Goal: Task Accomplishment & Management: Complete application form

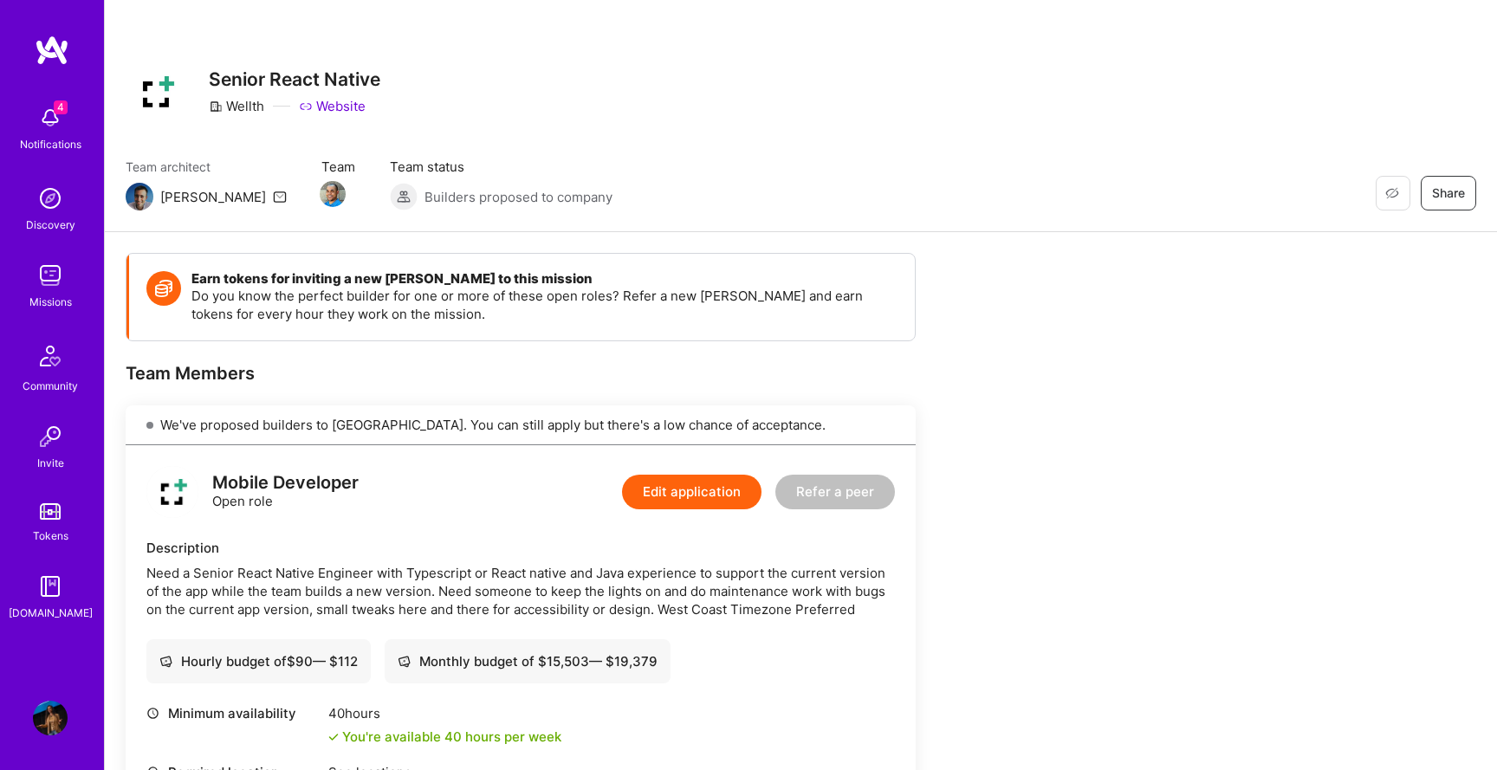
click at [43, 271] on img at bounding box center [50, 275] width 35 height 35
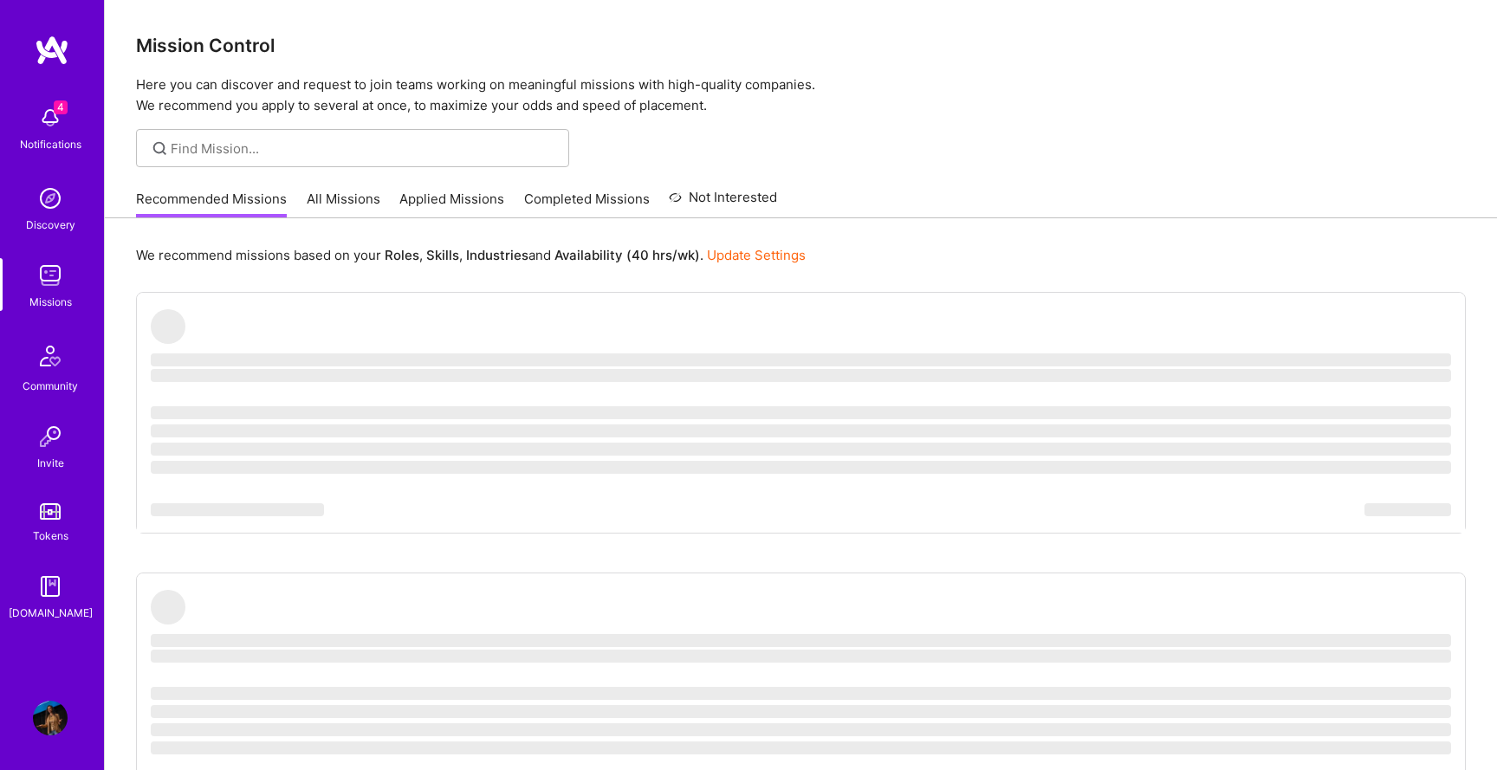
click at [452, 196] on link "Applied Missions" at bounding box center [452, 204] width 105 height 29
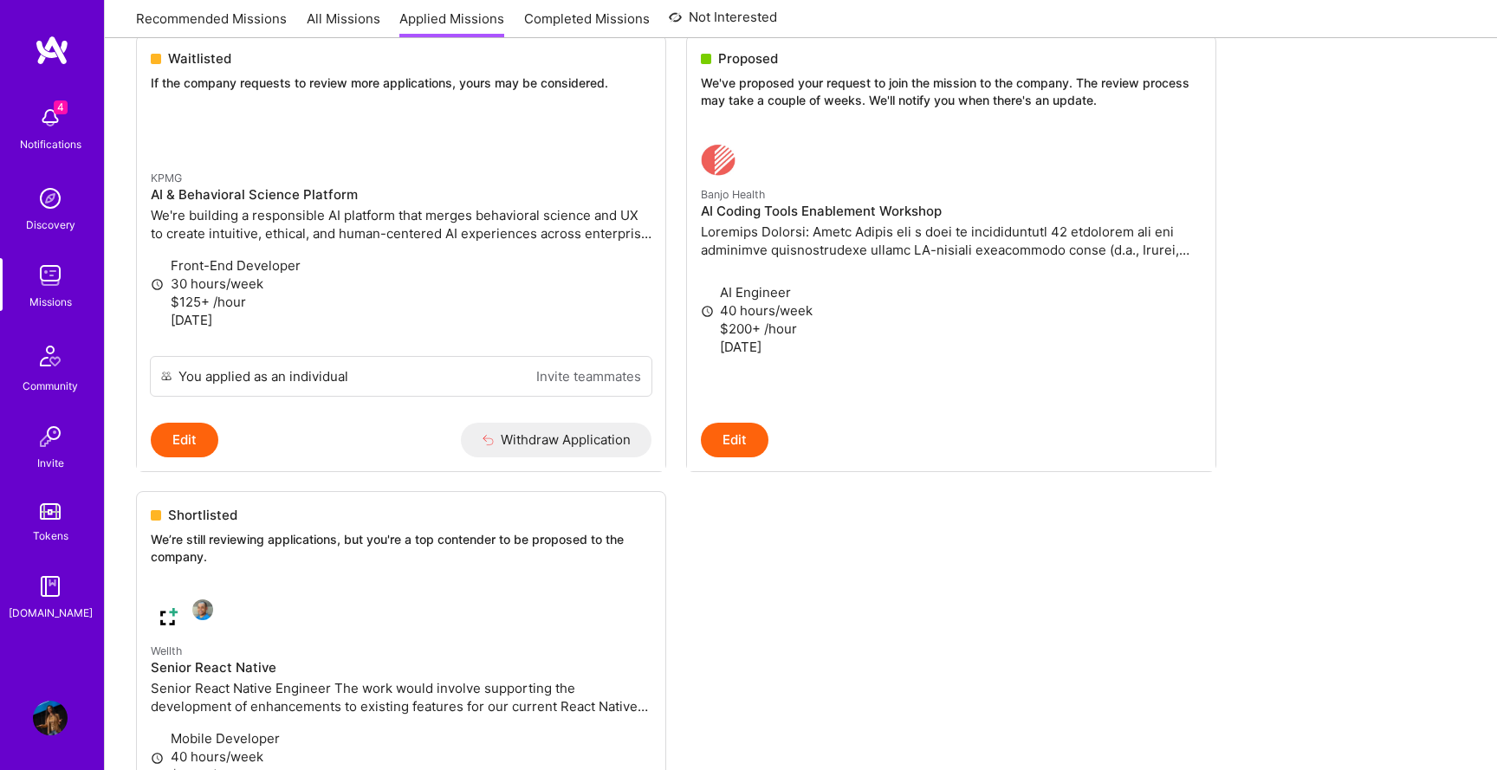
scroll to position [250, 0]
click at [50, 133] on img at bounding box center [50, 118] width 35 height 35
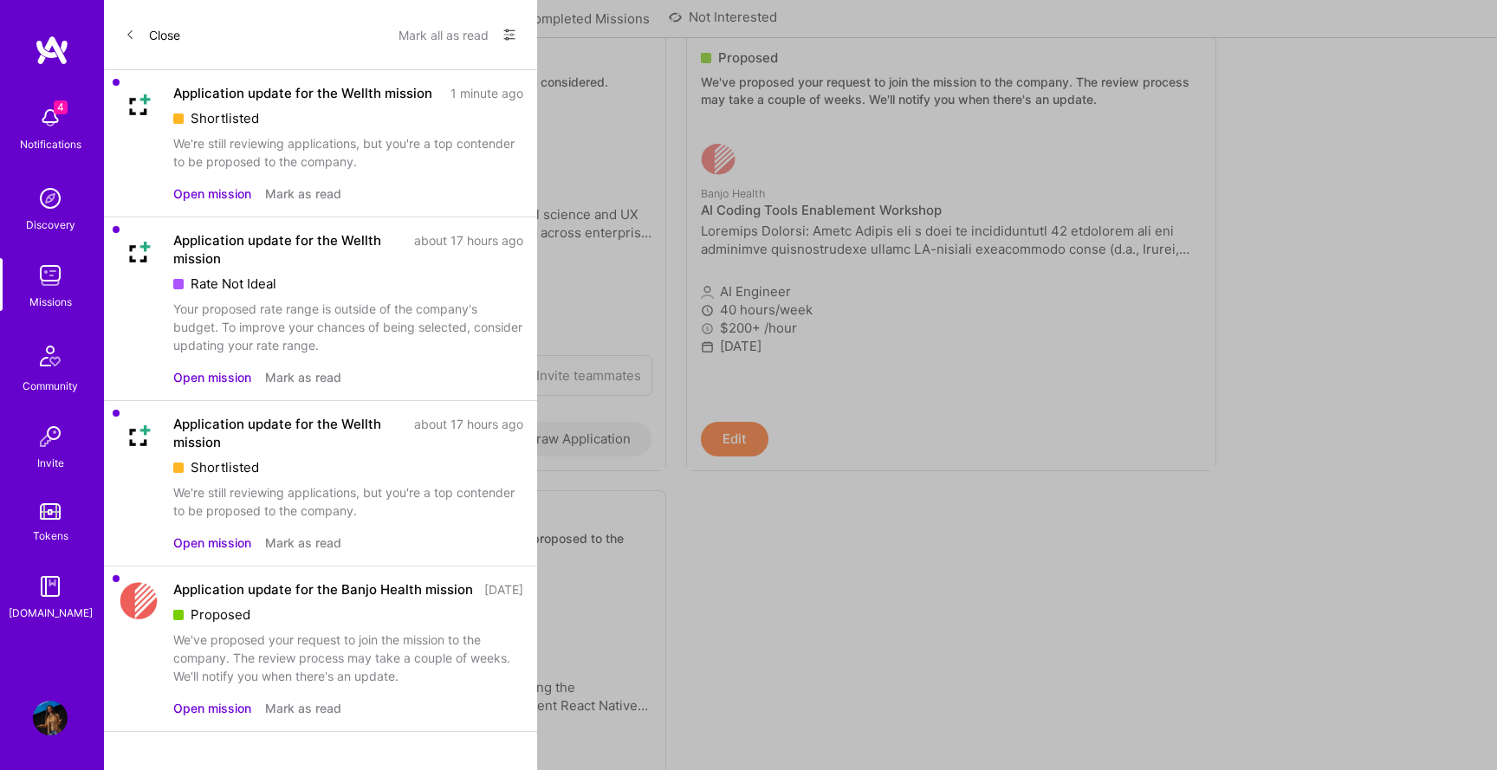
click at [50, 133] on div "4 Notifications Discovery Missions Community Invite Tokens A.Guide" at bounding box center [52, 359] width 104 height 525
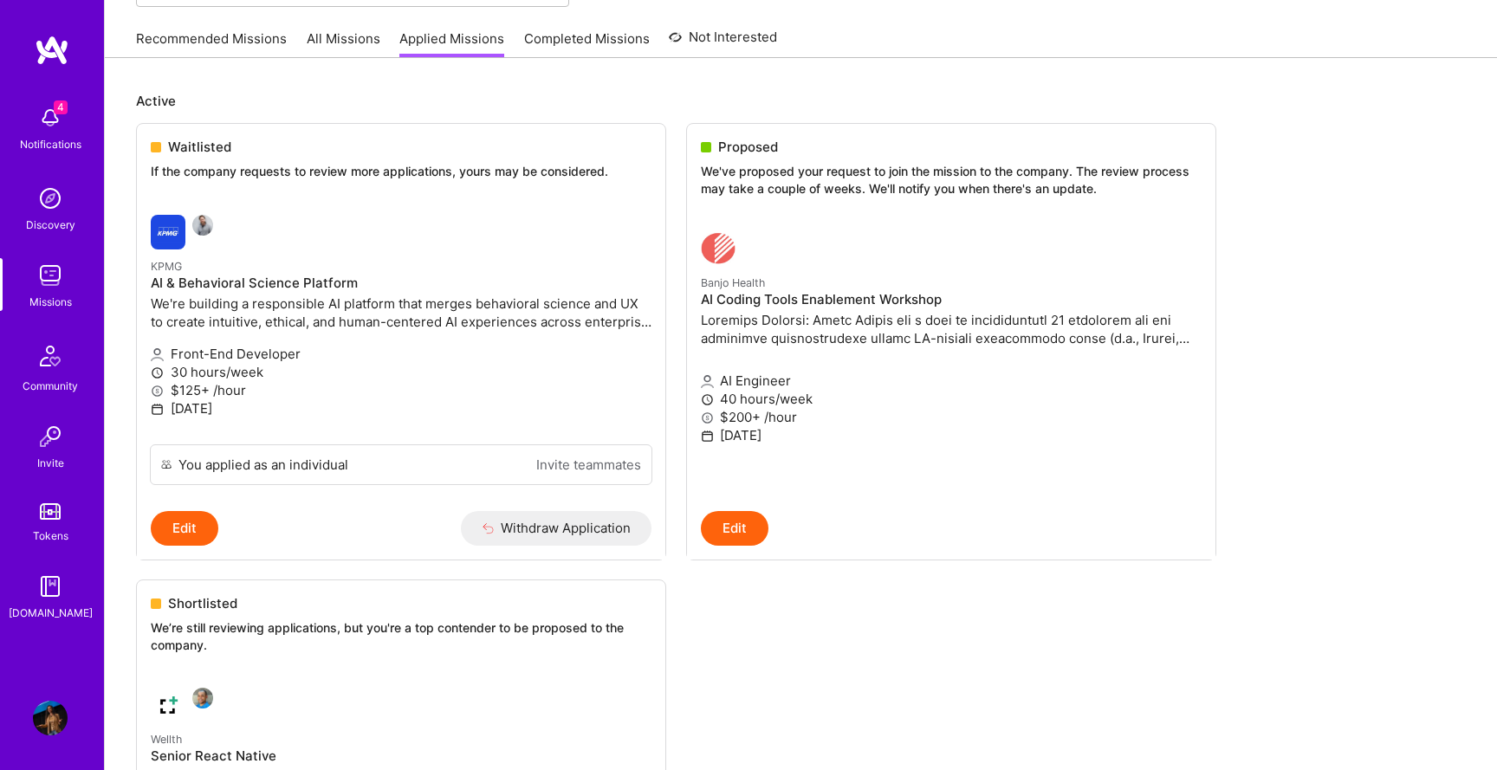
scroll to position [161, 0]
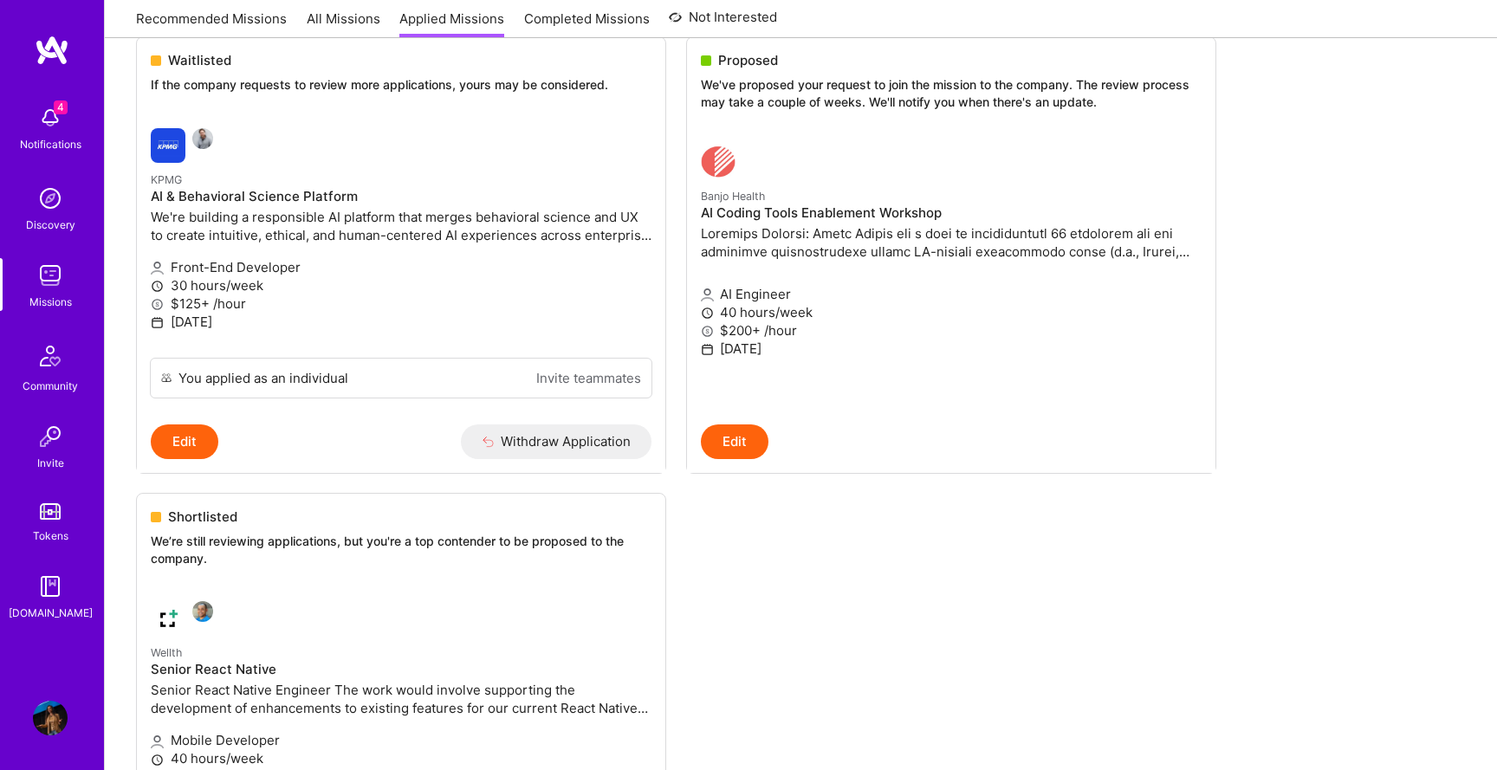
scroll to position [250, 0]
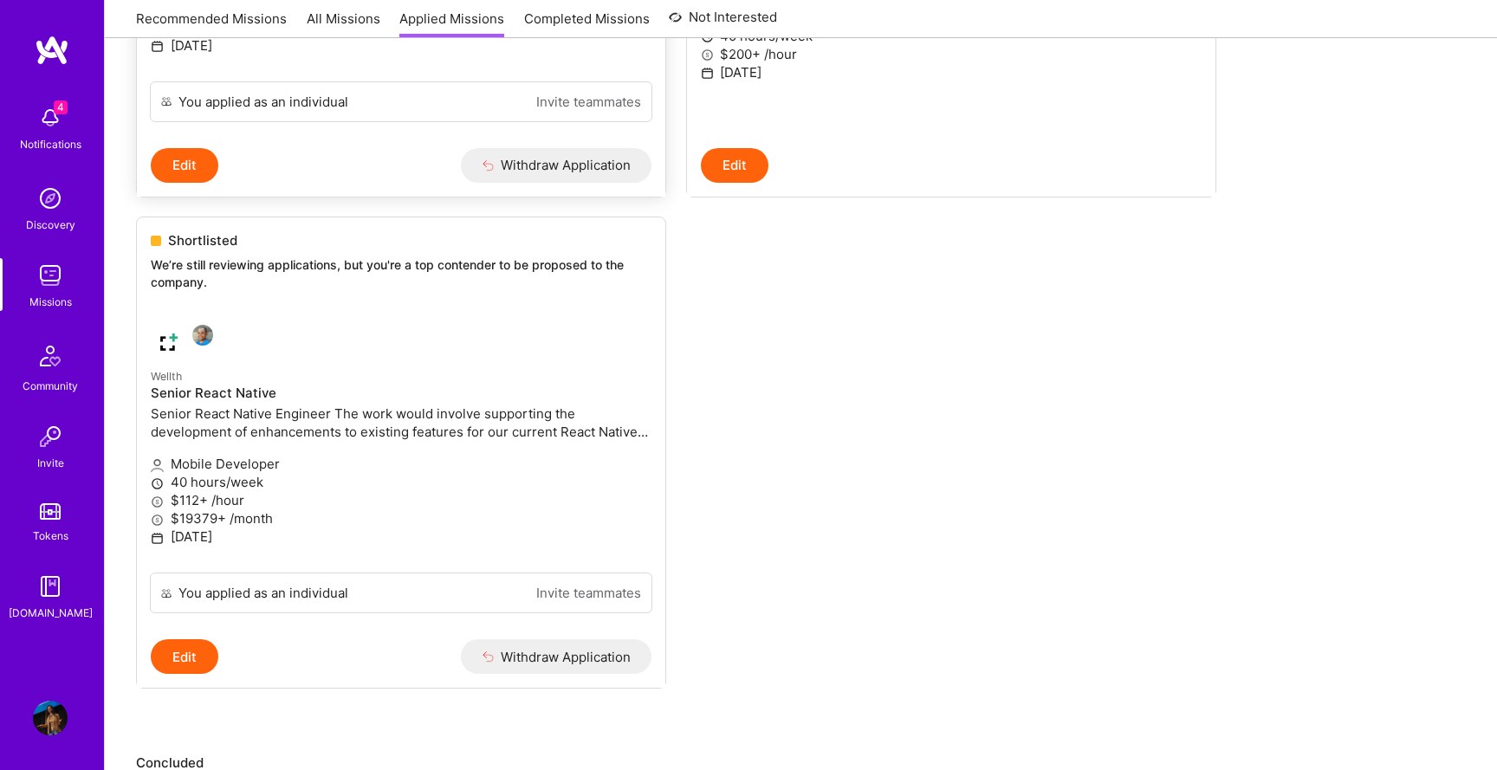
scroll to position [534, 0]
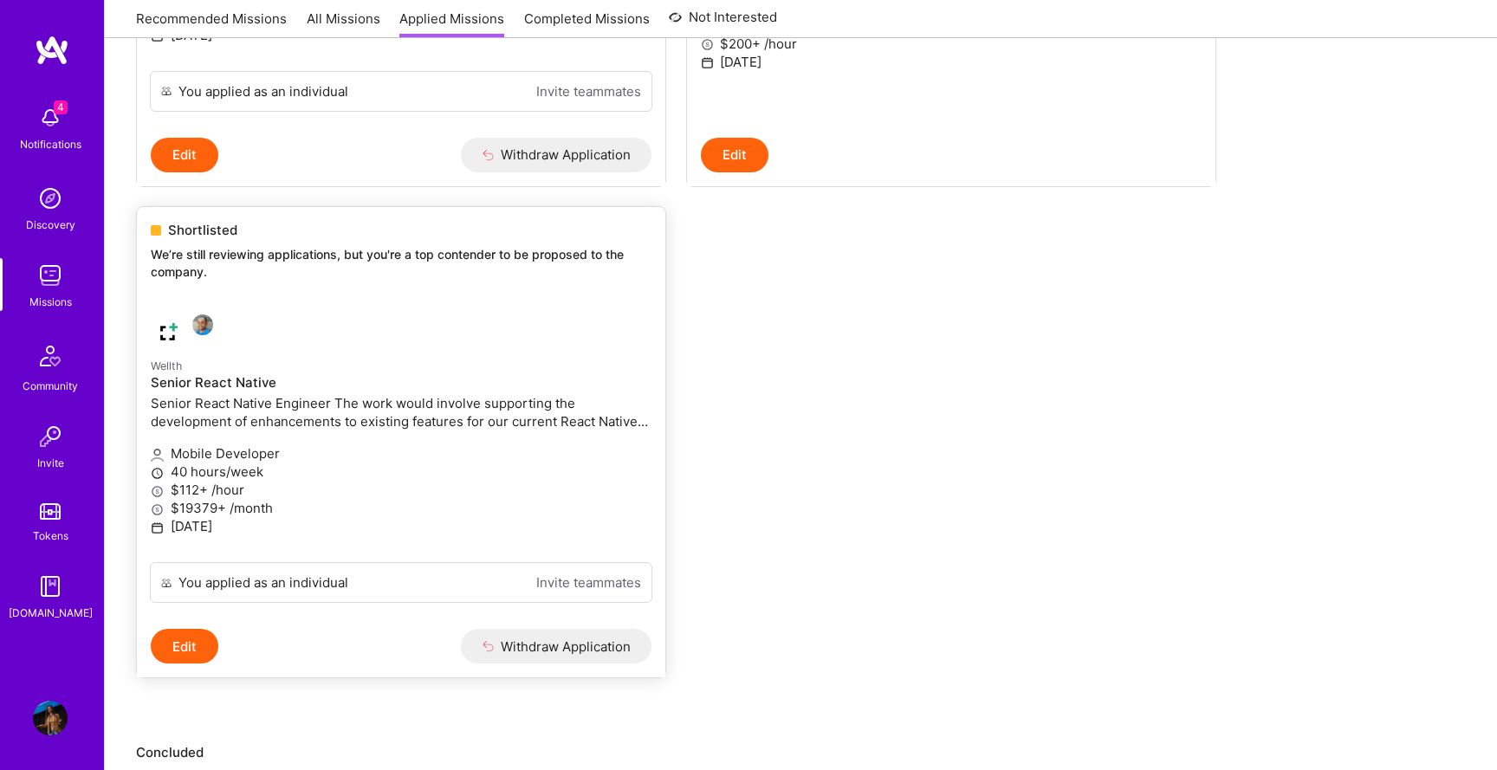
click at [388, 276] on p "We’re still reviewing applications, but you're a top contender to be proposed t…" at bounding box center [401, 263] width 501 height 34
click at [376, 251] on p "We’re still reviewing applications, but you're a top contender to be proposed t…" at bounding box center [401, 263] width 501 height 34
click at [374, 250] on p "We’re still reviewing applications, but you're a top contender to be proposed t…" at bounding box center [401, 263] width 501 height 34
click at [213, 238] on span "Shortlisted" at bounding box center [202, 230] width 69 height 18
click at [207, 234] on span "Shortlisted" at bounding box center [202, 230] width 69 height 18
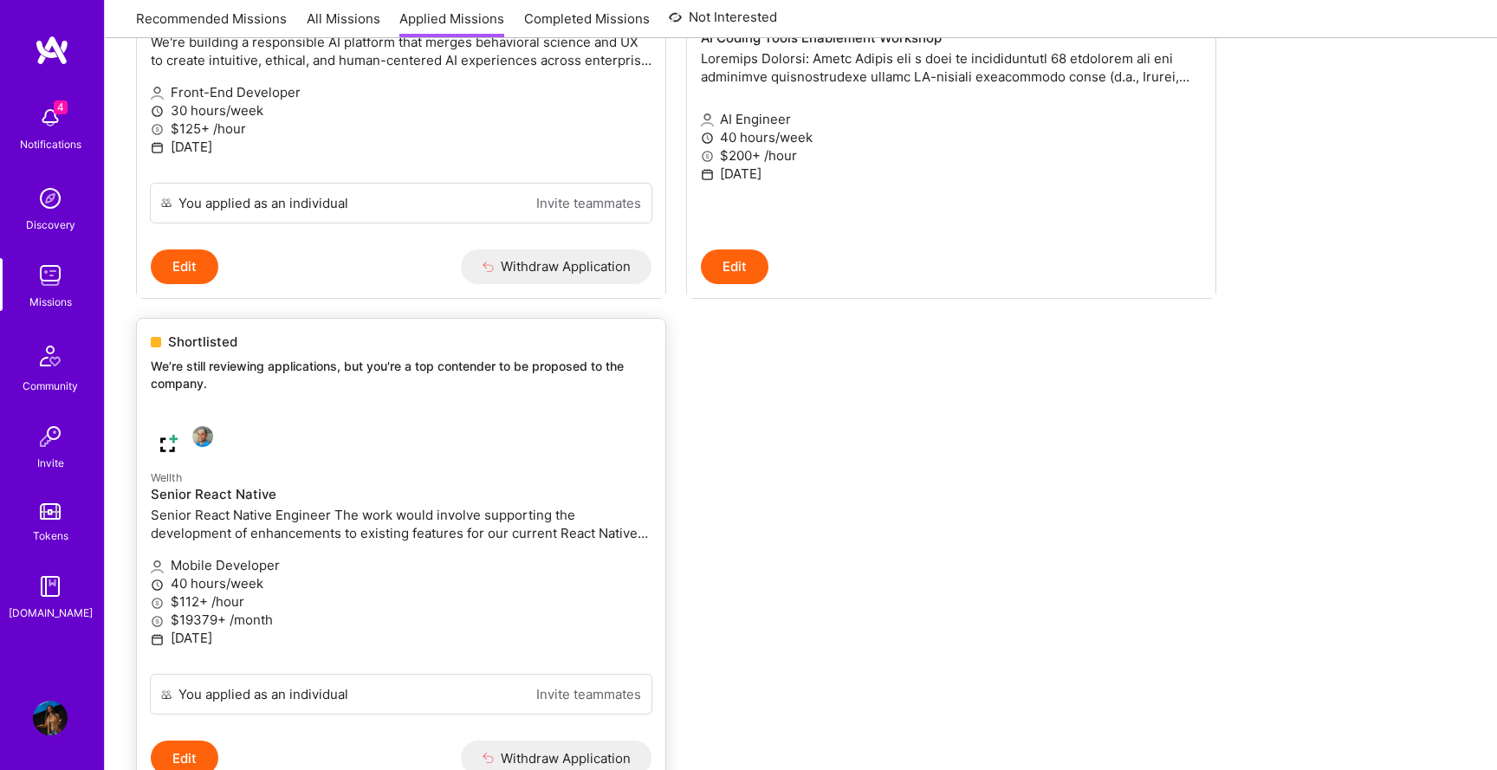
scroll to position [380, 0]
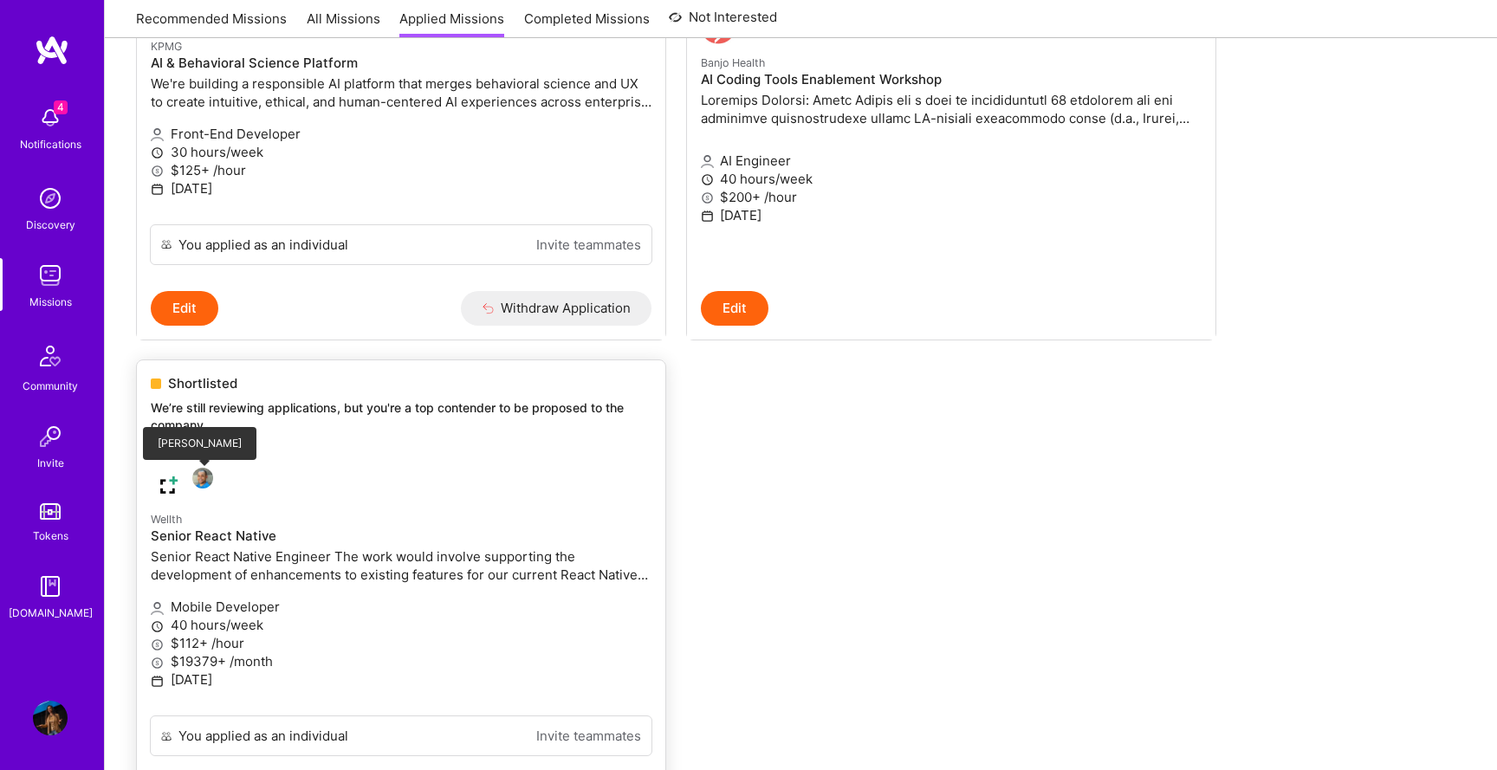
click at [205, 478] on img at bounding box center [202, 478] width 21 height 21
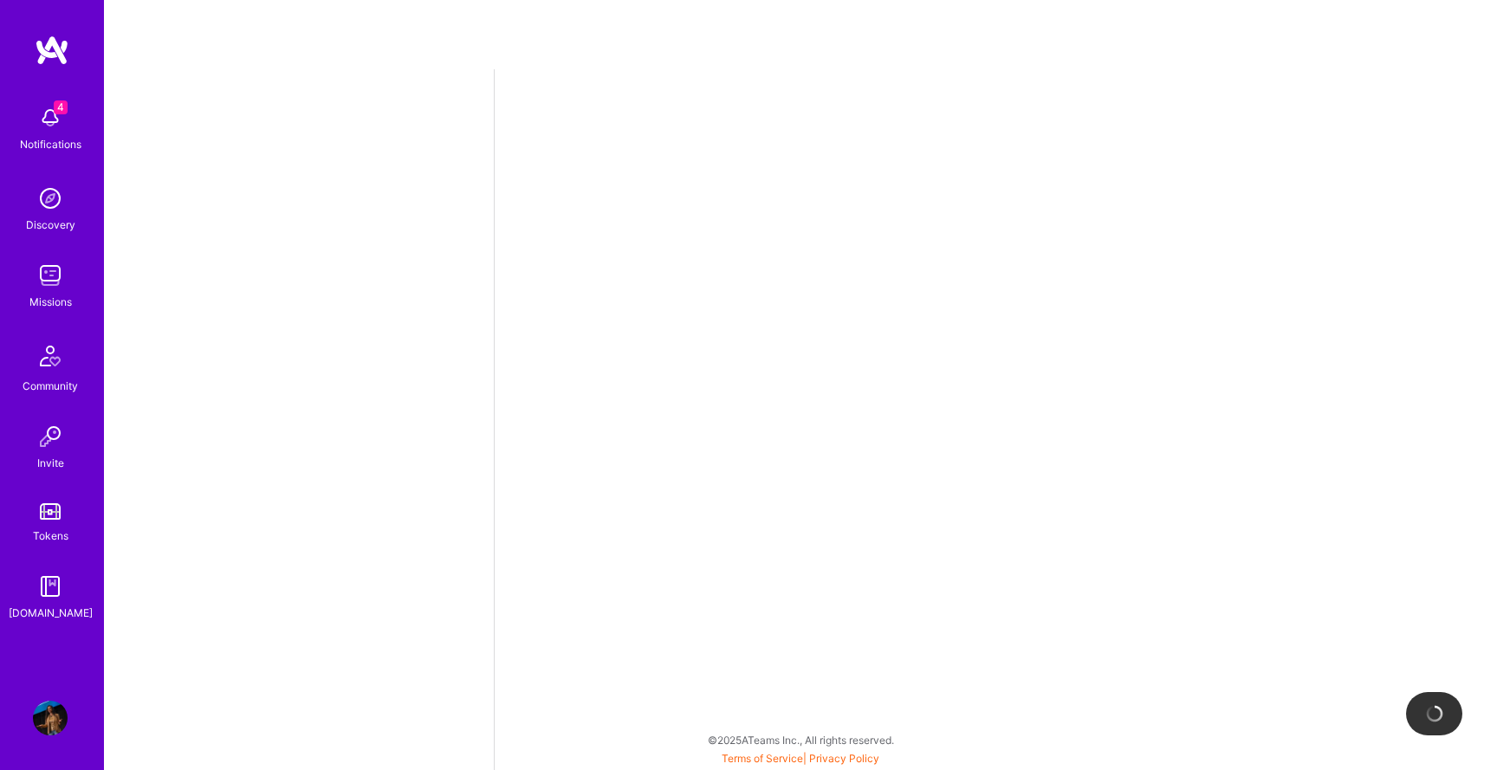
click at [56, 131] on img at bounding box center [50, 118] width 35 height 35
click at [56, 131] on div "4 Notifications Discovery Missions Community Invite Tokens A.Guide" at bounding box center [52, 359] width 104 height 525
select select "US"
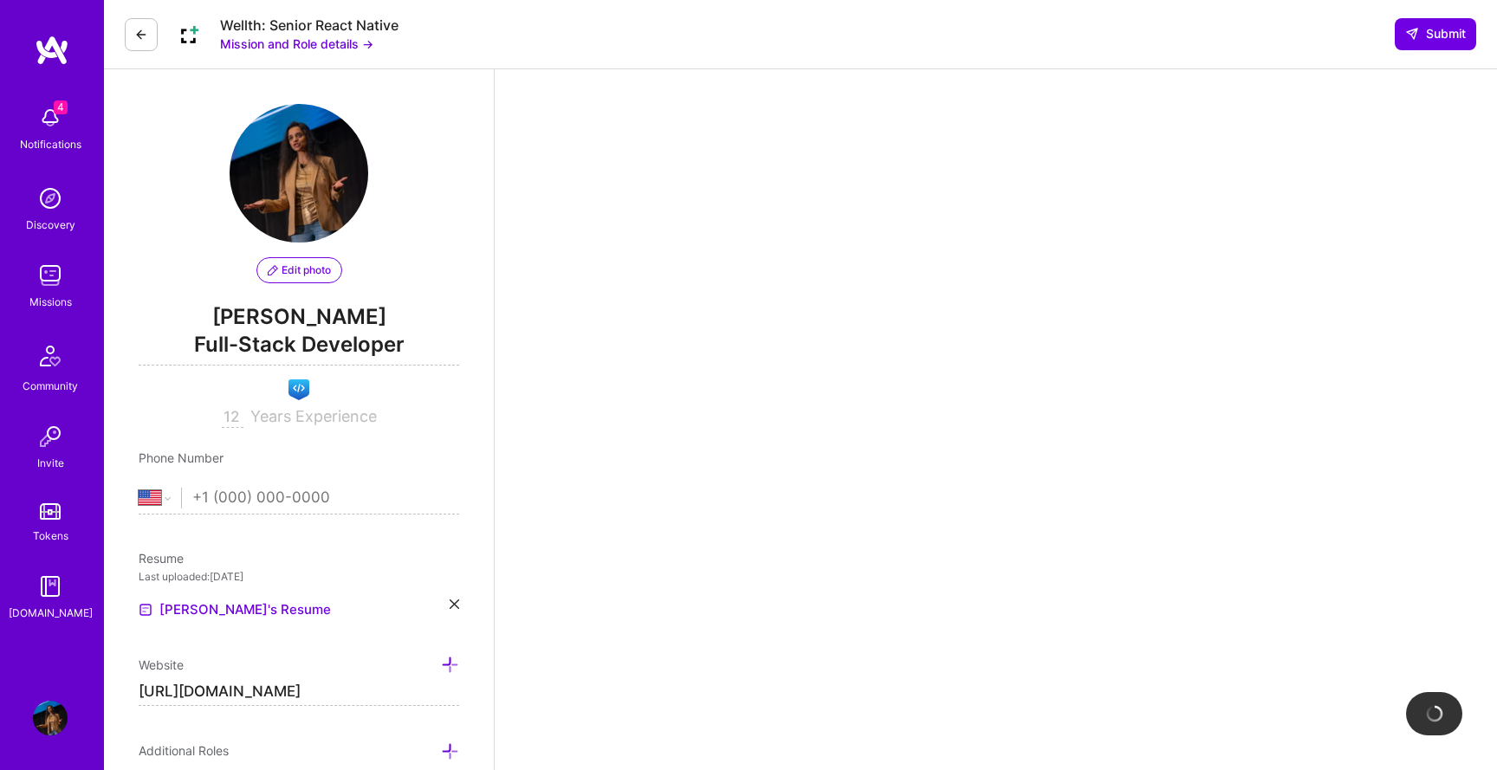
click at [52, 294] on div "Missions" at bounding box center [50, 302] width 42 height 18
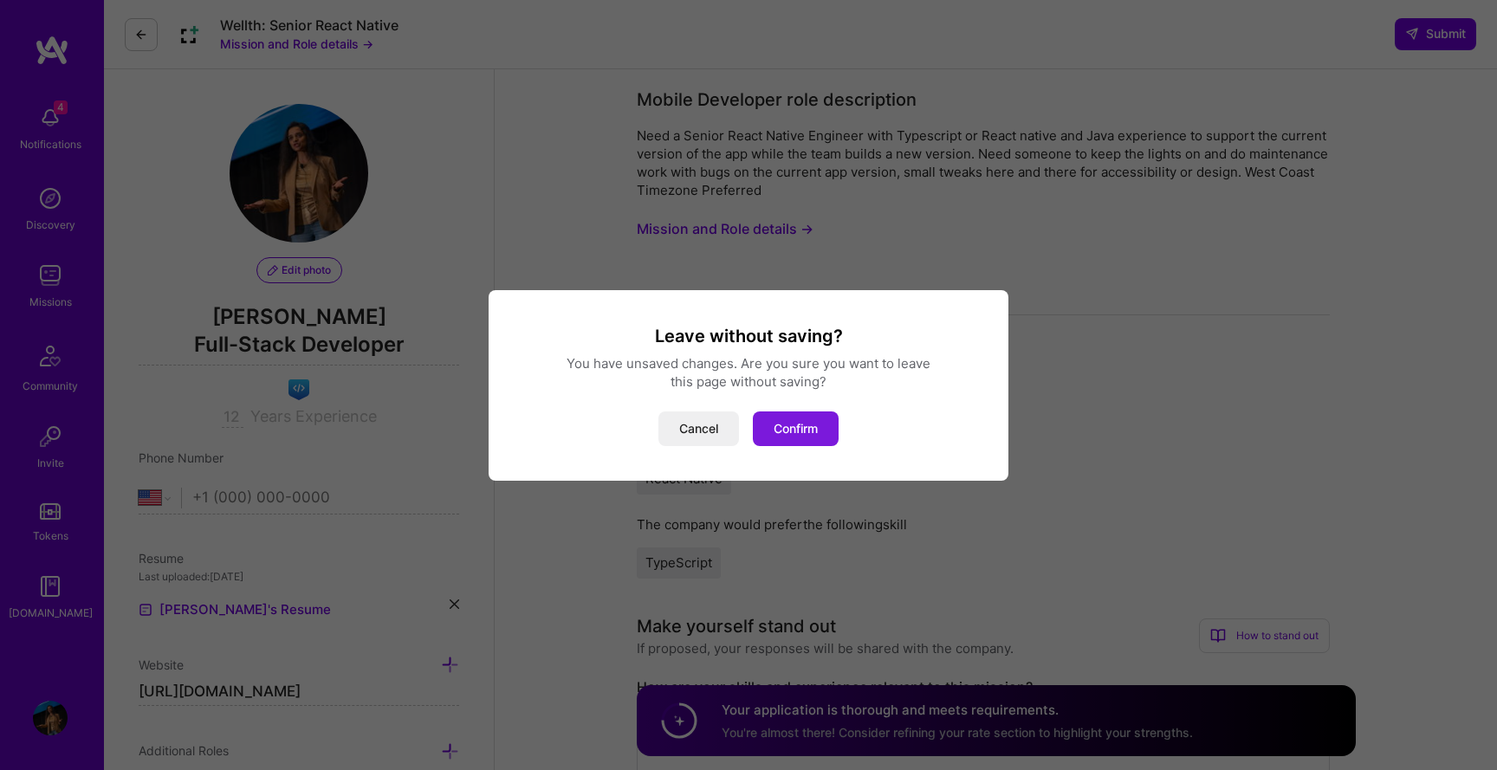
click at [808, 430] on button "Confirm" at bounding box center [796, 429] width 86 height 35
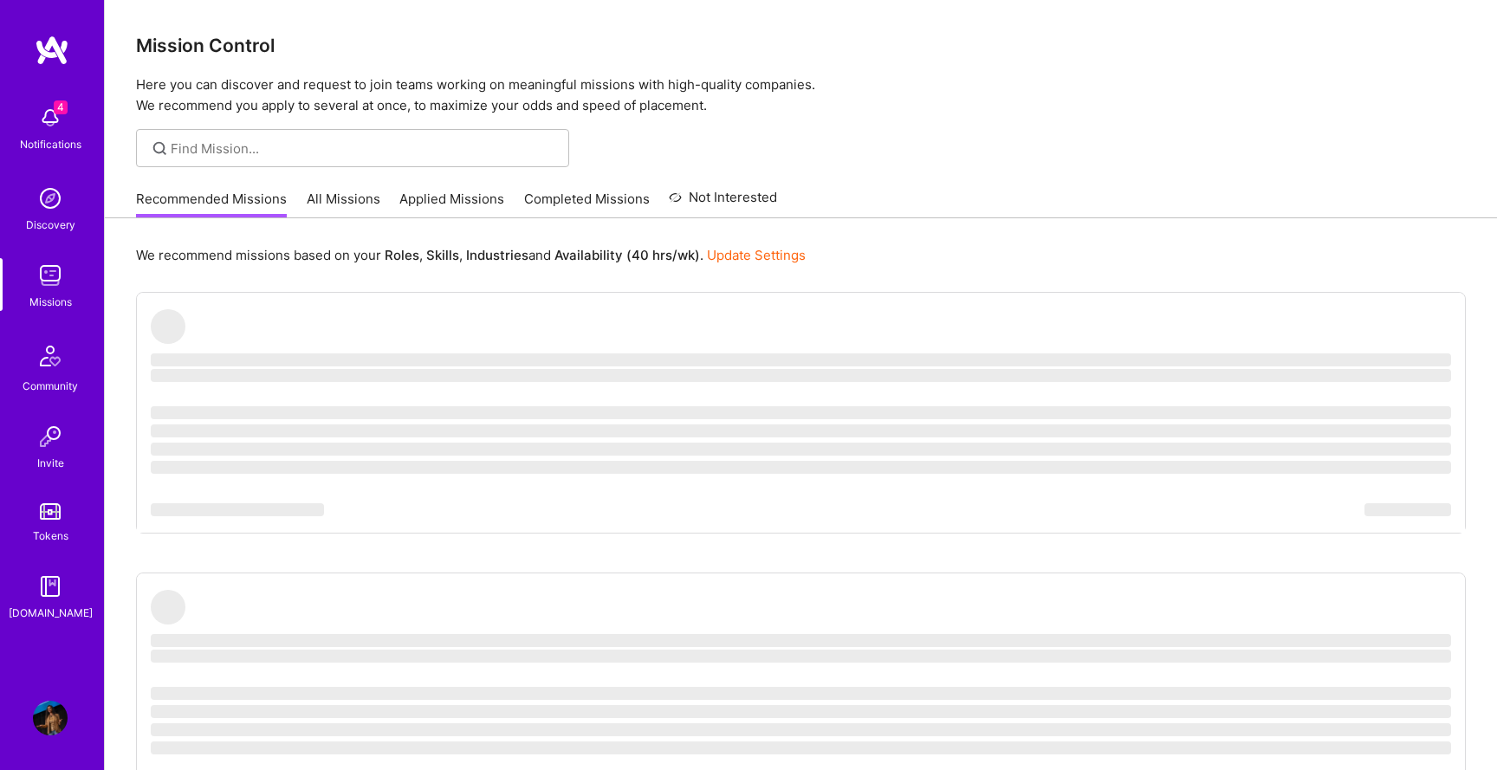
click at [494, 197] on link "Applied Missions" at bounding box center [452, 204] width 105 height 29
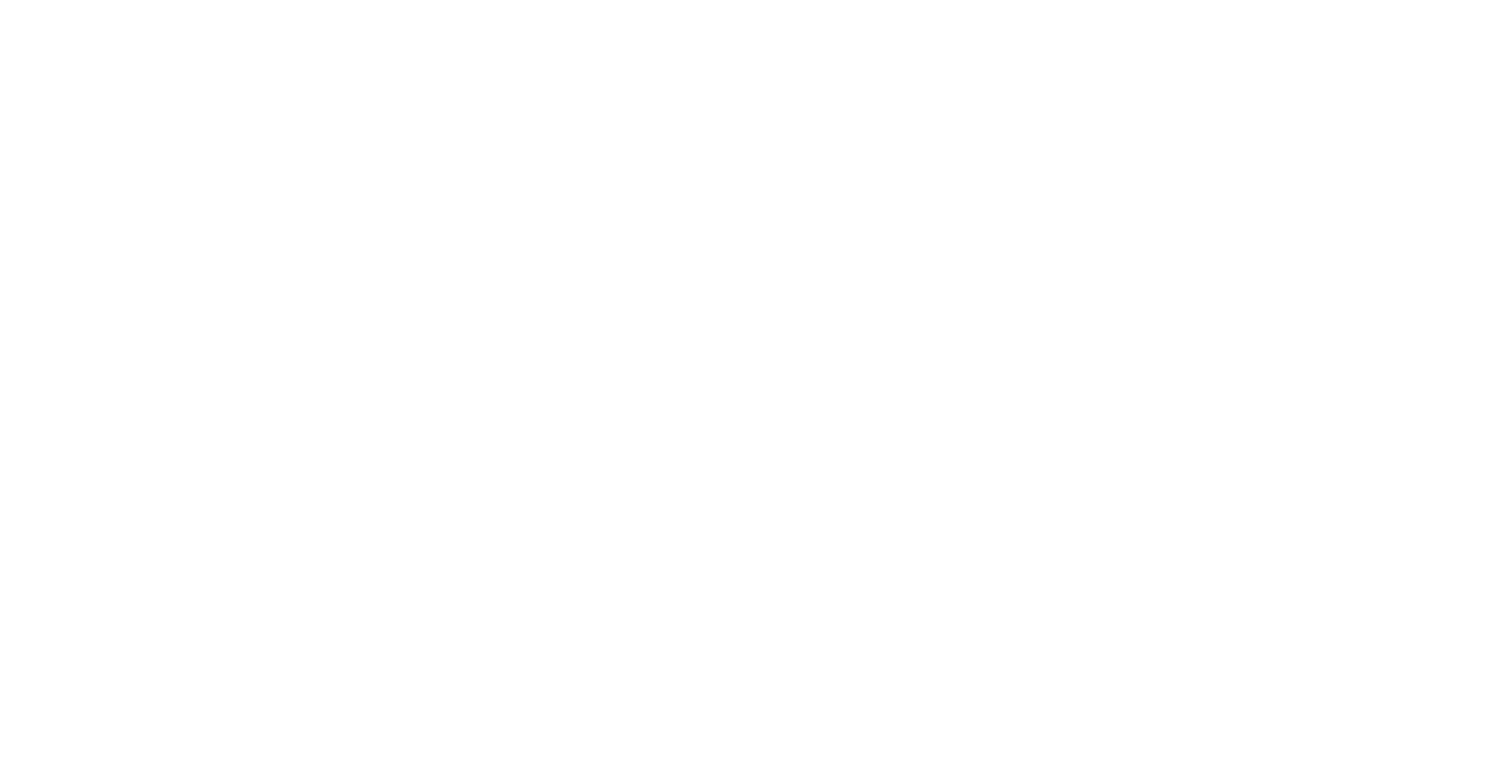
scroll to position [440, 0]
